Goal: Information Seeking & Learning: Learn about a topic

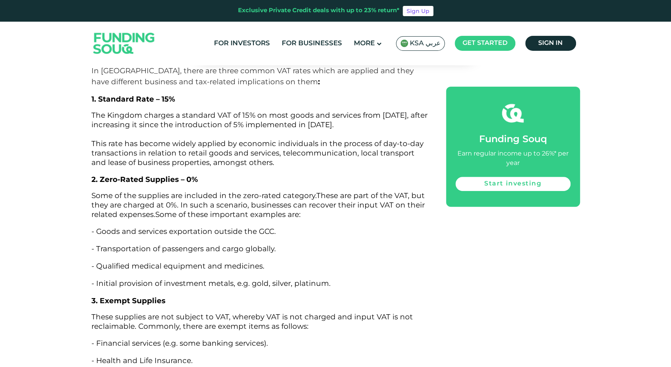
scroll to position [2127, 0]
drag, startPoint x: 128, startPoint y: 214, endPoint x: 199, endPoint y: 213, distance: 70.9
click at [199, 225] on p "- Goods and services exportation outside the GCC." at bounding box center [259, 230] width 337 height 11
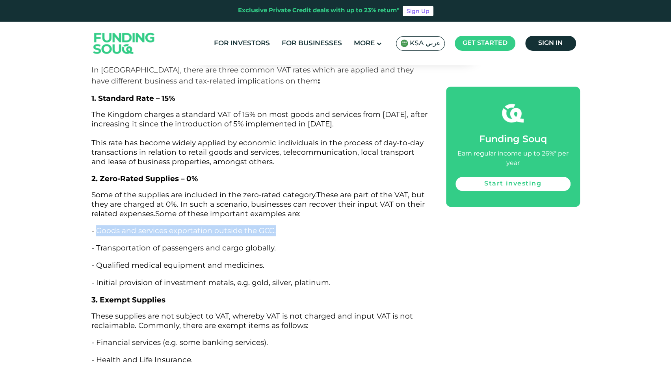
drag, startPoint x: 95, startPoint y: 210, endPoint x: 276, endPoint y: 210, distance: 181.2
click at [276, 225] on p "- Goods and services exportation outside the GCC." at bounding box center [259, 230] width 337 height 11
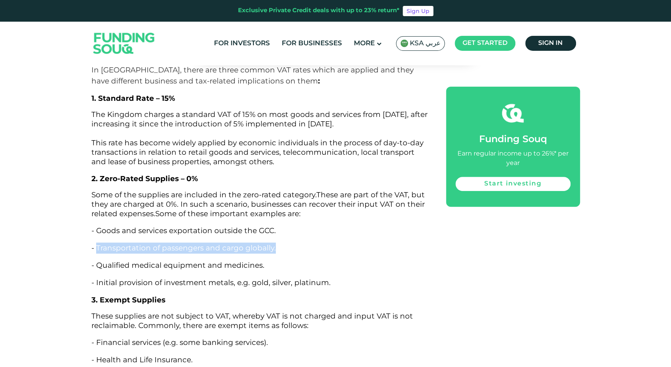
drag, startPoint x: 97, startPoint y: 226, endPoint x: 275, endPoint y: 224, distance: 177.6
click at [275, 243] on p "- Transportation of passengers and cargo globally." at bounding box center [259, 248] width 337 height 11
